Goal: Task Accomplishment & Management: Manage account settings

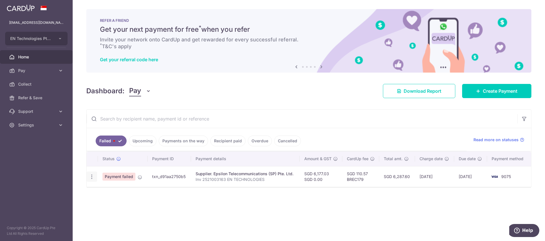
click at [90, 176] on icon "button" at bounding box center [92, 177] width 6 height 6
click at [123, 189] on span "Update payment" at bounding box center [122, 192] width 39 height 7
click at [274, 87] on div "Dashboard: Pay Pay Collect Download Report Create Payment" at bounding box center [308, 90] width 445 height 16
click at [92, 177] on icon "button" at bounding box center [92, 177] width 6 height 6
click at [99, 194] on link "Update payment" at bounding box center [116, 193] width 59 height 14
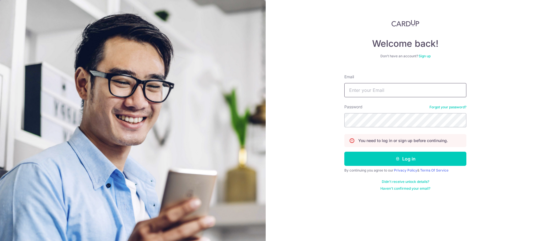
type input "[EMAIL_ADDRESS][DOMAIN_NAME]"
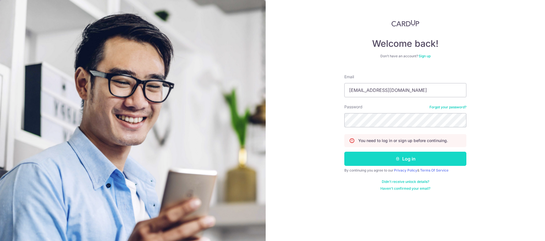
click at [413, 160] on button "Log in" at bounding box center [405, 159] width 122 height 14
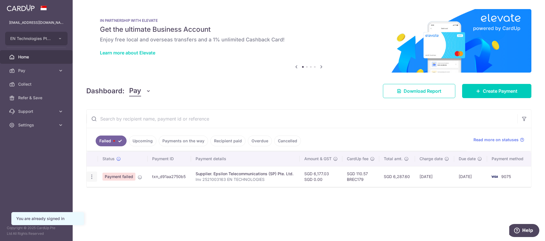
click at [92, 179] on icon "button" at bounding box center [92, 177] width 6 height 6
click at [98, 191] on icon at bounding box center [94, 192] width 7 height 7
radio input "true"
type input "6,177.03"
type input "0.00"
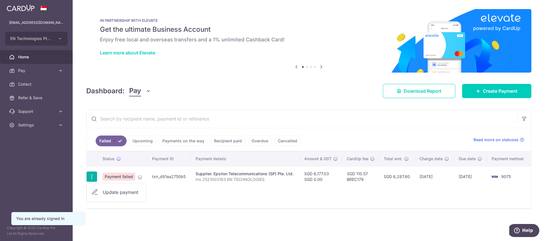
type input "Inv 2521003163 EN TECHNOLOGIES"
type input "Epsilon Sept"
type input "BREC179"
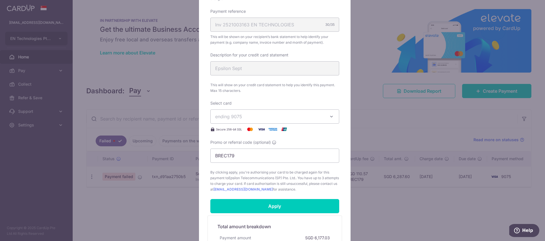
scroll to position [256, 0]
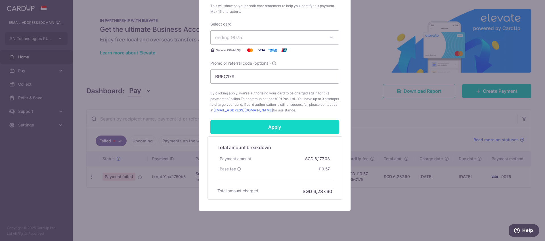
click at [277, 127] on input "Apply" at bounding box center [274, 127] width 129 height 14
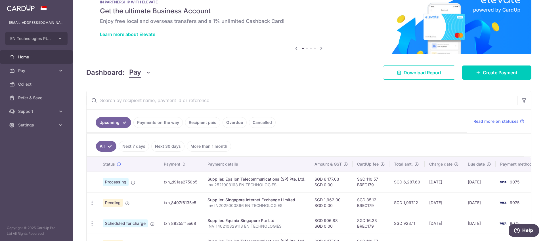
scroll to position [20, 0]
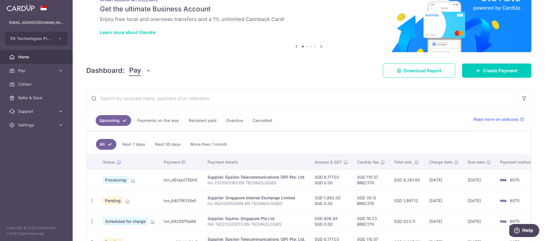
click at [156, 122] on link "Payments on the way" at bounding box center [157, 120] width 49 height 11
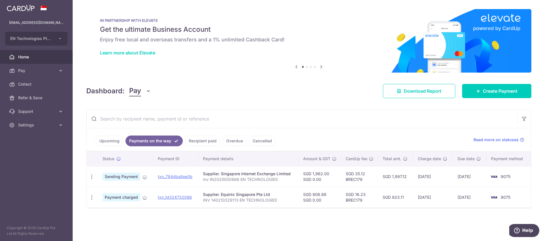
click at [116, 143] on link "Upcoming" at bounding box center [110, 141] width 28 height 11
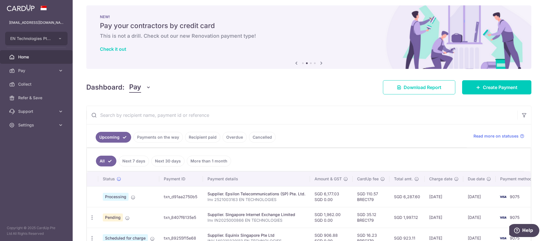
scroll to position [26, 0]
